Goal: Task Accomplishment & Management: Manage account settings

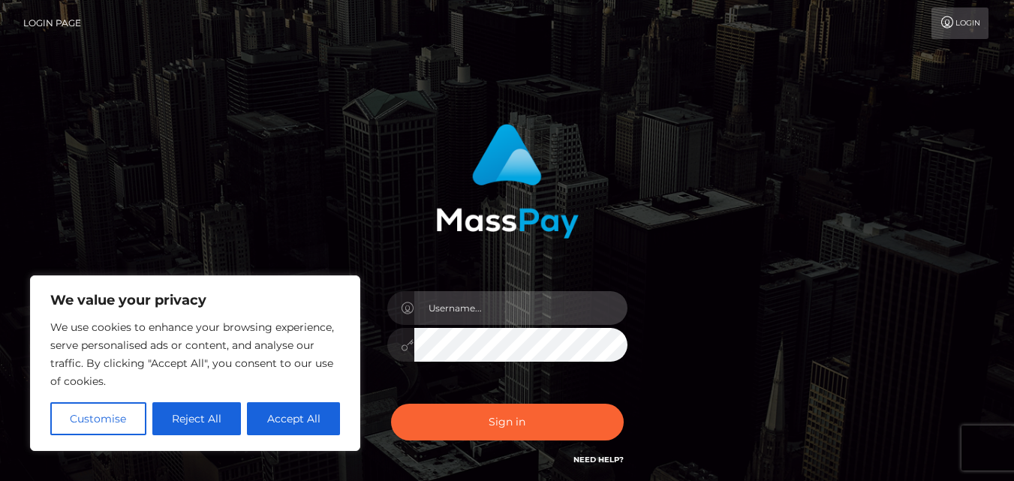
click at [433, 305] on input "text" at bounding box center [520, 308] width 213 height 34
type input "[EMAIL_ADDRESS][PERSON_NAME][DOMAIN_NAME]"
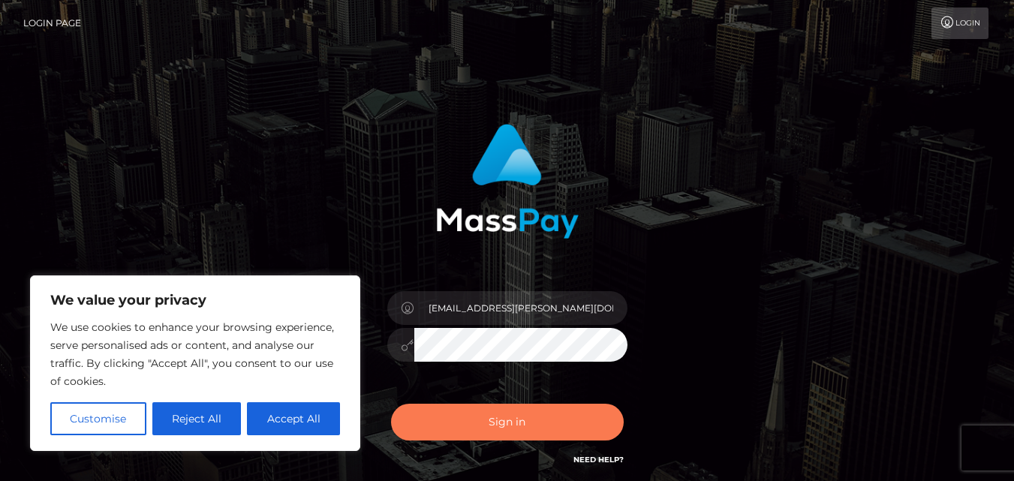
click at [523, 423] on button "Sign in" at bounding box center [507, 422] width 233 height 37
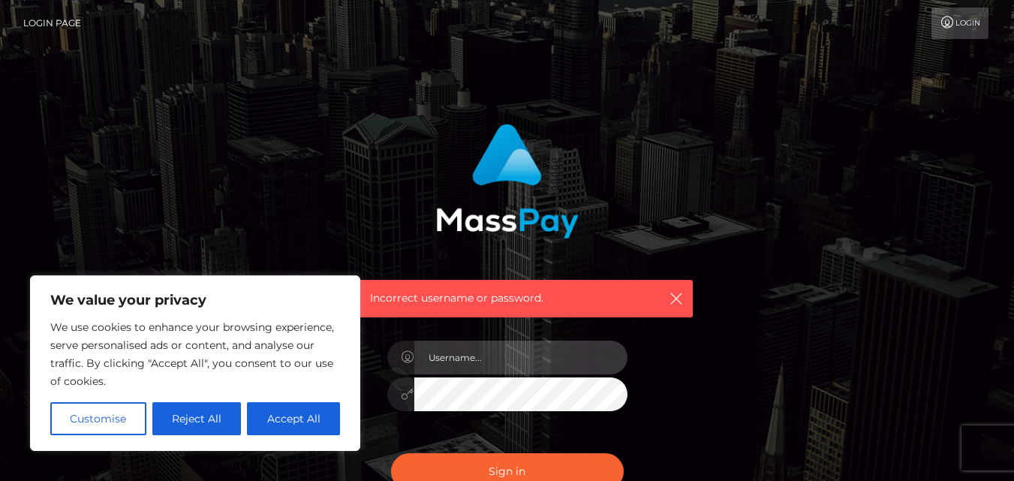
click at [468, 365] on input "text" at bounding box center [520, 358] width 213 height 34
type input "[EMAIL_ADDRESS][PERSON_NAME][DOMAIN_NAME]"
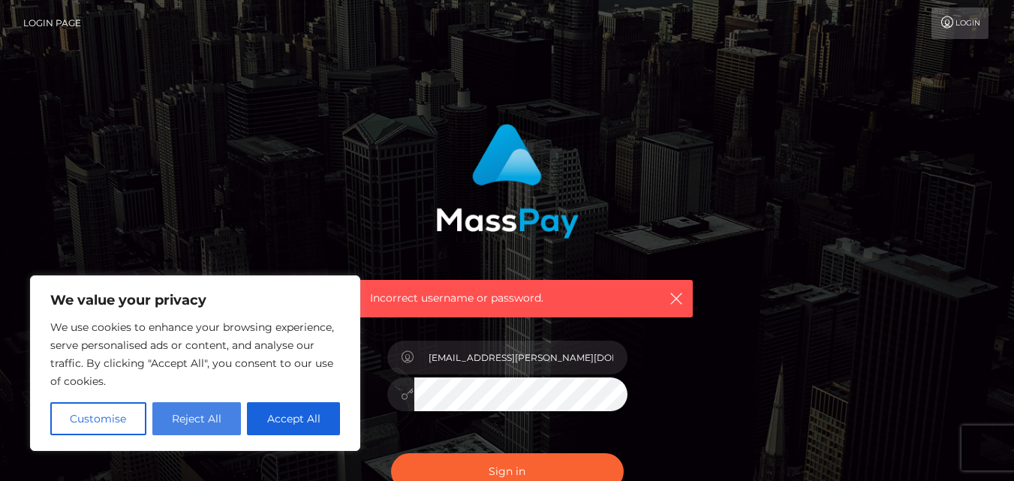
click at [205, 417] on button "Reject All" at bounding box center [196, 418] width 89 height 33
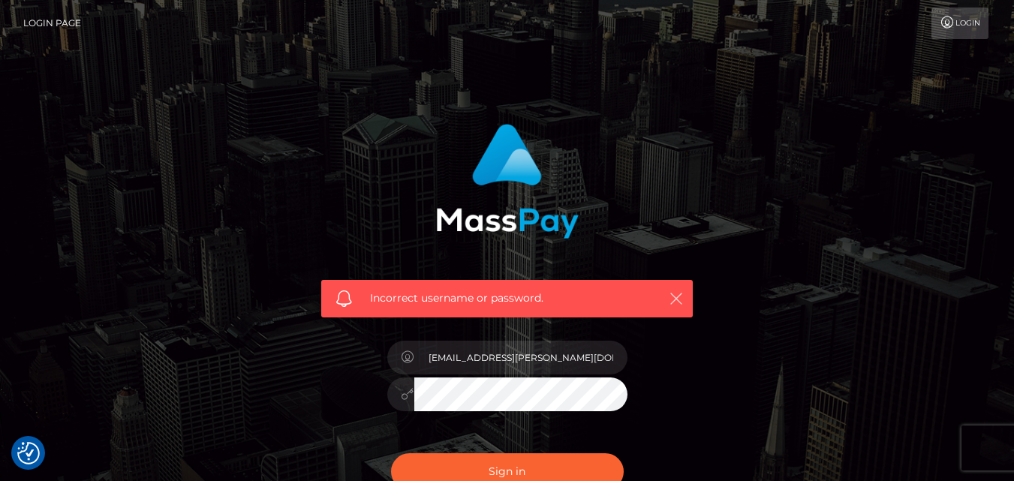
click at [682, 299] on icon "button" at bounding box center [676, 298] width 15 height 15
click at [517, 474] on button "Sign in" at bounding box center [507, 471] width 233 height 37
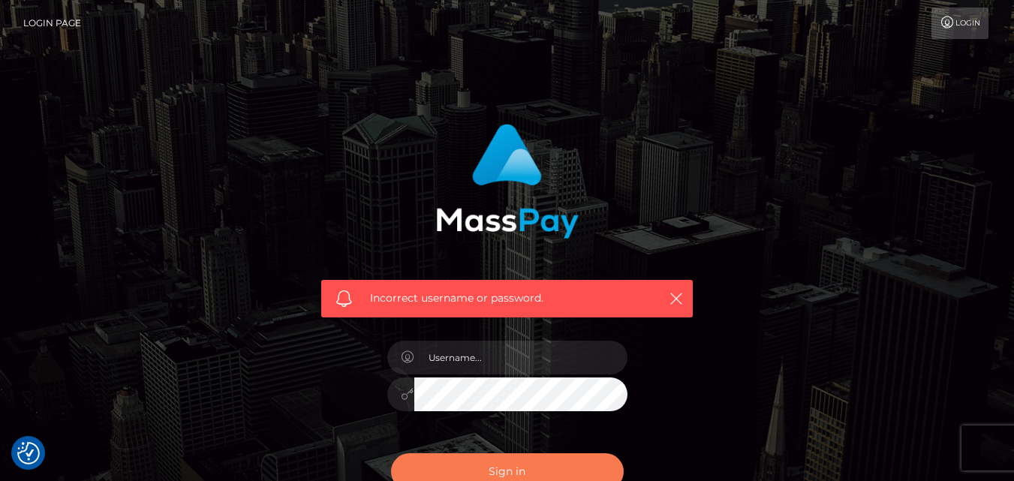
click at [517, 474] on button "Sign in" at bounding box center [507, 471] width 233 height 37
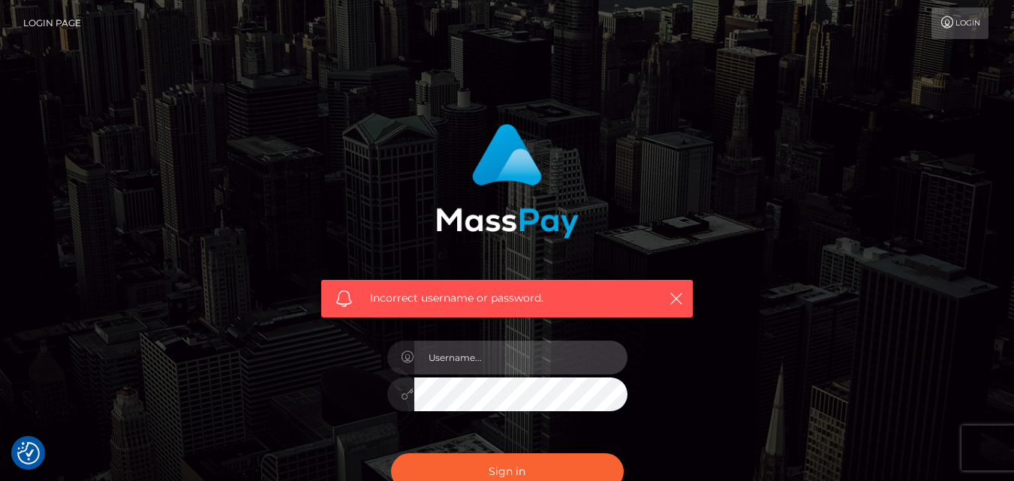
drag, startPoint x: 0, startPoint y: 0, endPoint x: 453, endPoint y: 357, distance: 576.8
click at [453, 357] on input "text" at bounding box center [520, 358] width 213 height 34
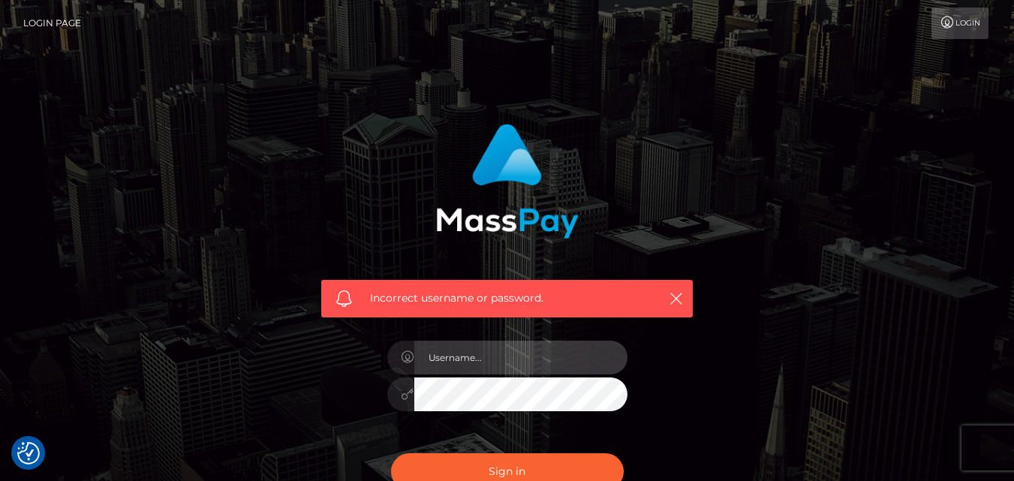
type input "mistress.leonora.666@gmail.com"
click at [391, 453] on button "Sign in" at bounding box center [507, 471] width 233 height 37
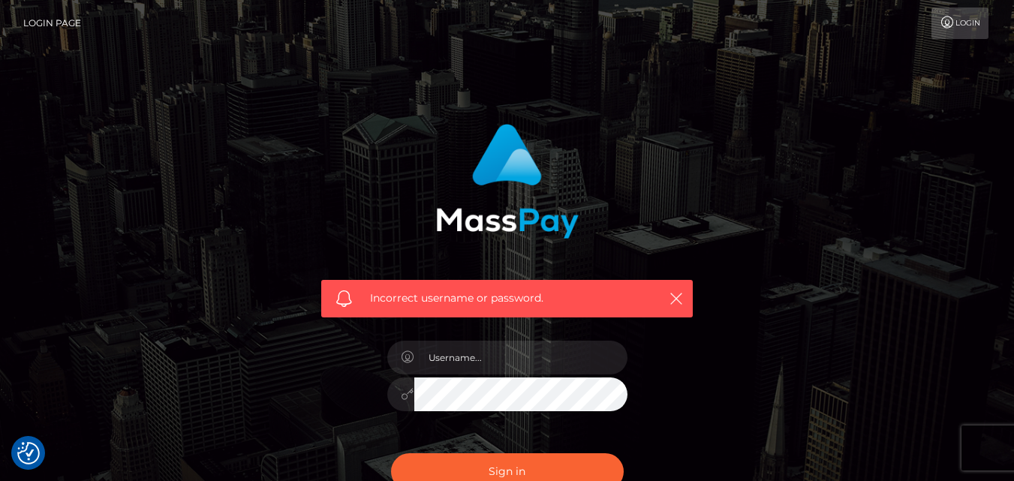
click at [980, 28] on link "Login" at bounding box center [960, 24] width 57 height 32
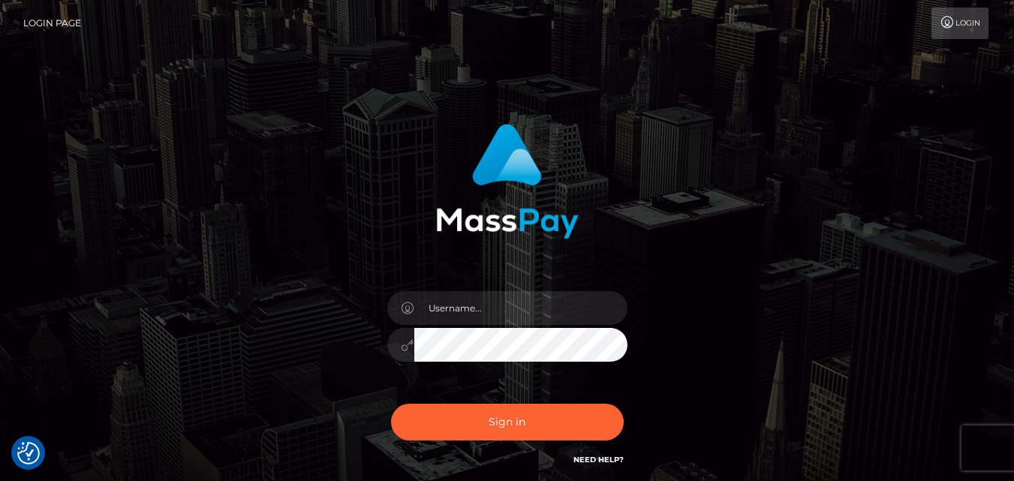
click at [980, 28] on link "Login" at bounding box center [960, 24] width 57 height 32
click at [477, 304] on input "text" at bounding box center [520, 308] width 213 height 34
type input "mistress.leonora.666@gmail.com"
click at [391, 404] on button "Sign in" at bounding box center [507, 422] width 233 height 37
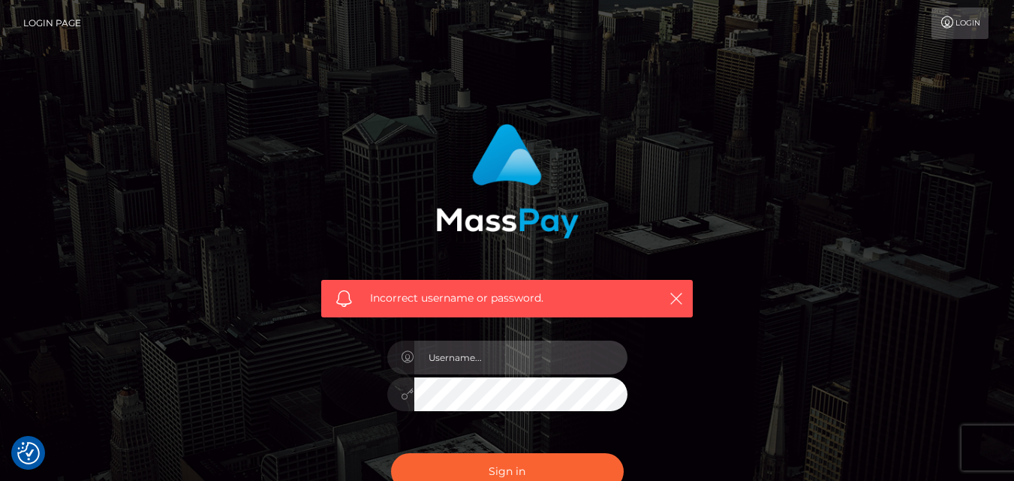
click at [544, 347] on input "text" at bounding box center [520, 358] width 213 height 34
type input "mistress.leonora.666@gmail.com"
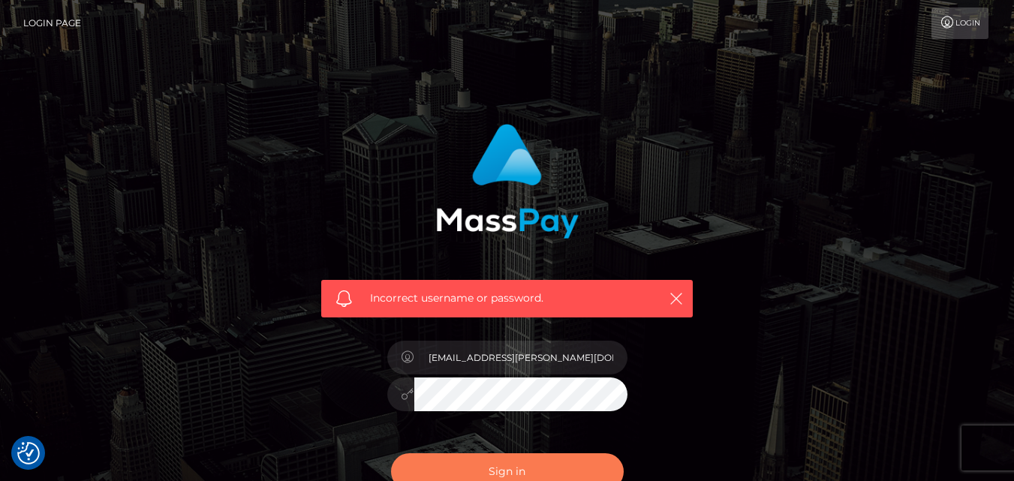
click at [504, 461] on button "Sign in" at bounding box center [507, 471] width 233 height 37
